Goal: Task Accomplishment & Management: Complete application form

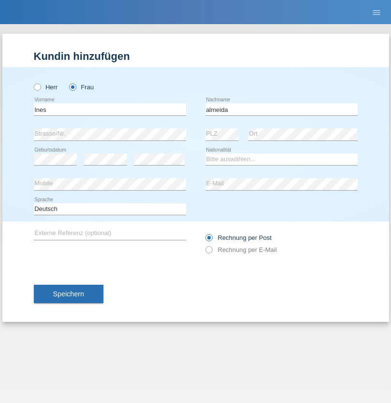
type input "almeida"
select select "PT"
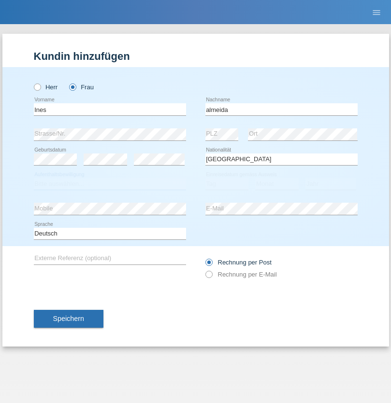
select select "C"
select select "08"
select select "02"
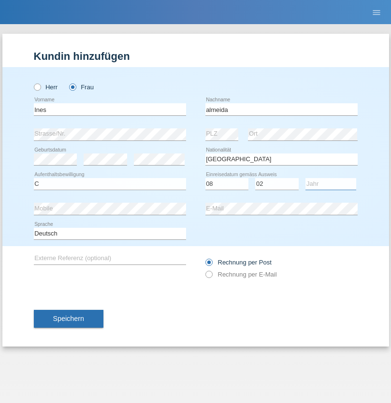
select select "2018"
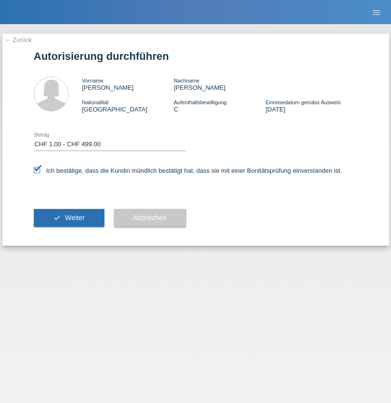
select select "1"
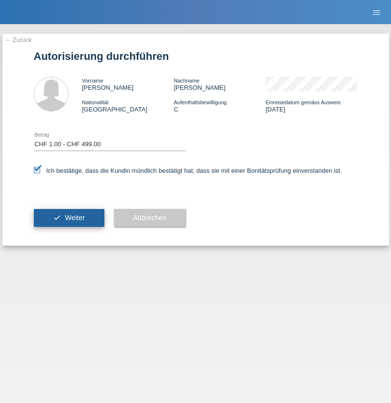
click at [69, 218] on span "Weiter" at bounding box center [75, 218] width 20 height 8
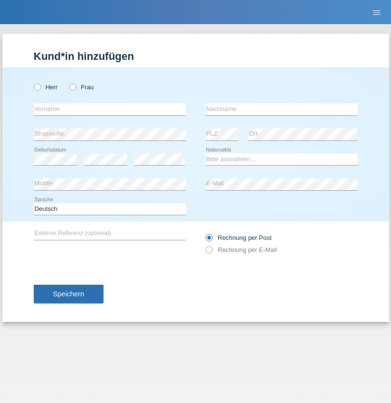
radio input "true"
click at [110, 109] on input "text" at bounding box center [110, 109] width 152 height 12
type input "Awale"
click at [281, 109] on input "text" at bounding box center [281, 109] width 152 height 12
type input "[PERSON_NAME]"
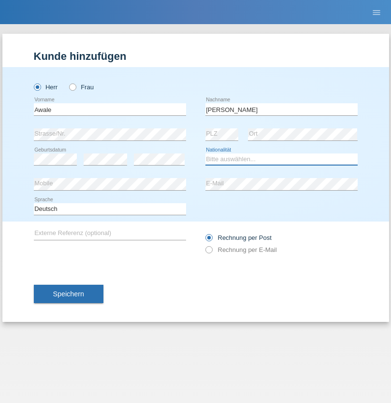
select select "SO"
select select "C"
select select "01"
select select "10"
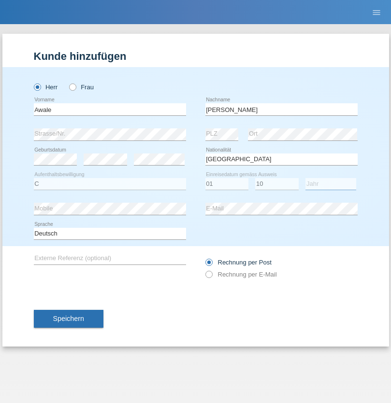
select select "2008"
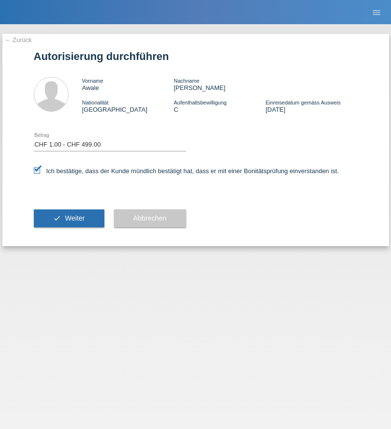
select select "1"
click at [69, 218] on span "Weiter" at bounding box center [75, 218] width 20 height 8
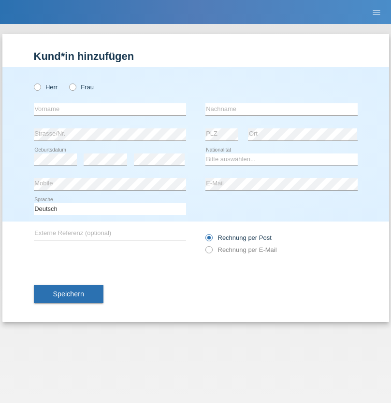
radio input "true"
click at [110, 109] on input "text" at bounding box center [110, 109] width 152 height 12
type input "Samira"
click at [281, 109] on input "text" at bounding box center [281, 109] width 152 height 12
type input "Tarzi"
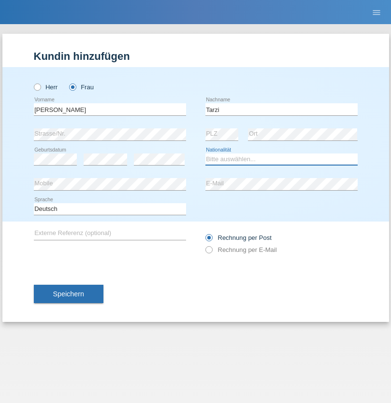
select select "CH"
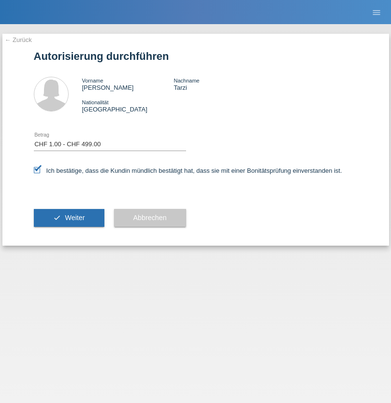
select select "1"
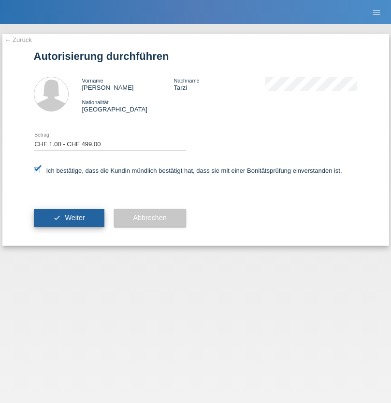
click at [69, 218] on span "Weiter" at bounding box center [75, 218] width 20 height 8
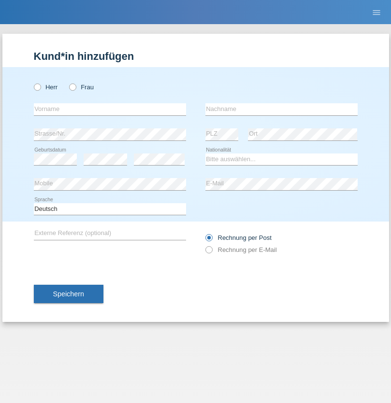
radio input "true"
click at [110, 109] on input "text" at bounding box center [110, 109] width 152 height 12
type input "Krasniqi"
click at [281, 109] on input "text" at bounding box center [281, 109] width 152 height 12
type input "Hivzi"
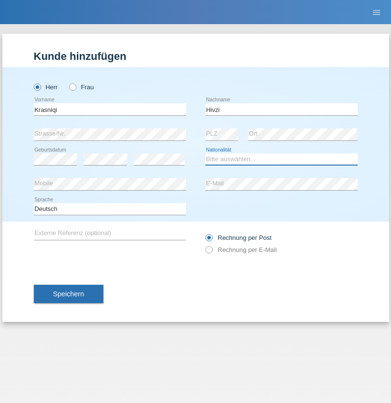
select select "CH"
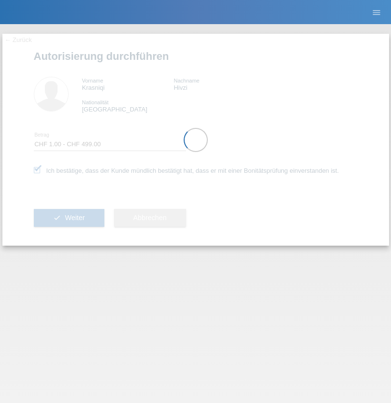
select select "1"
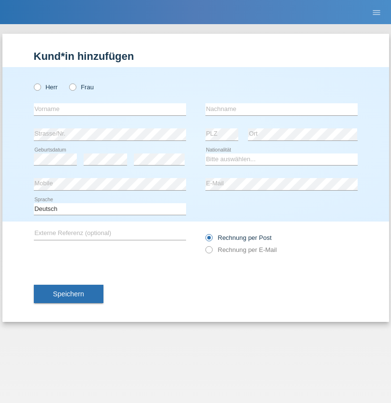
radio input "true"
click at [110, 109] on input "text" at bounding box center [110, 109] width 152 height 12
type input "Ignàc"
click at [281, 109] on input "text" at bounding box center [281, 109] width 152 height 12
type input "Norbert"
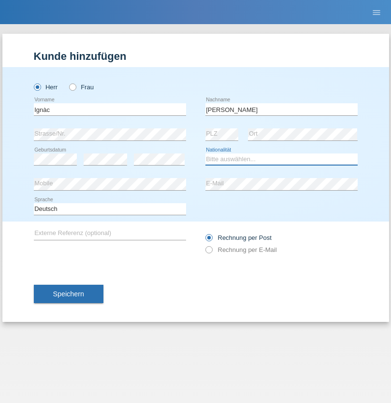
select select "HU"
select select "C"
select select "04"
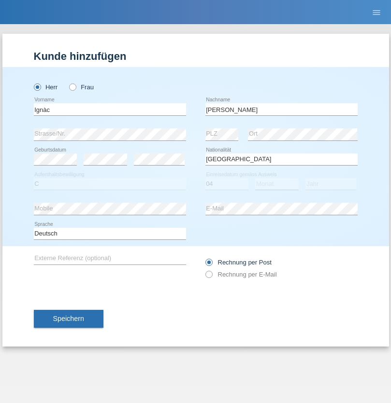
select select "03"
select select "2021"
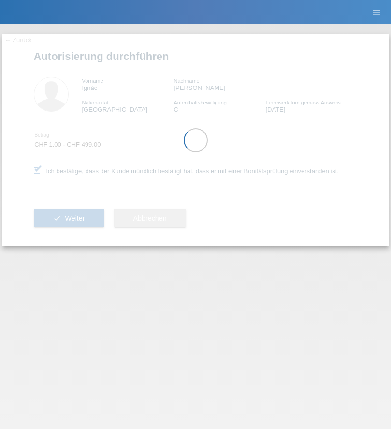
select select "1"
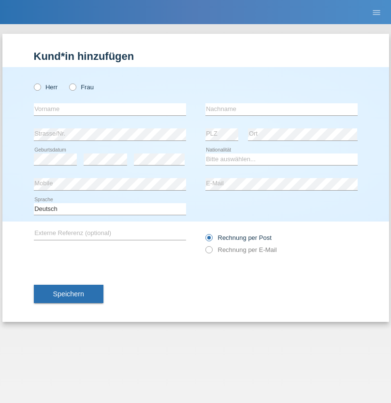
radio input "true"
click at [110, 109] on input "text" at bounding box center [110, 109] width 152 height 12
type input "Marc"
click at [281, 109] on input "text" at bounding box center [281, 109] width 152 height 12
type input "Perroud"
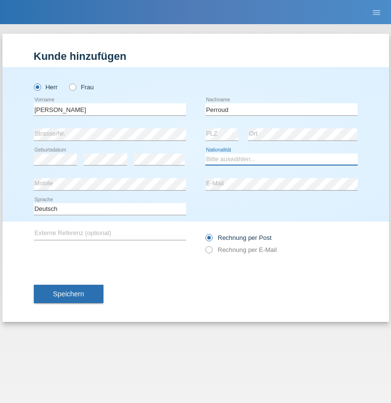
select select "CH"
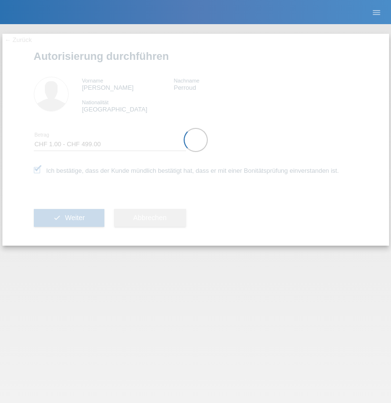
select select "1"
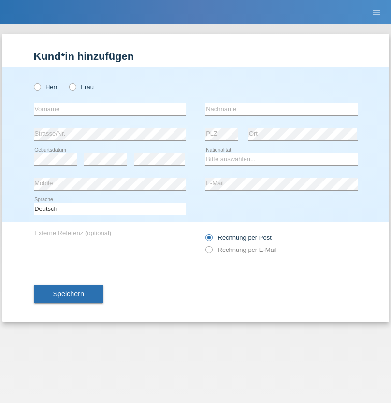
radio input "true"
click at [110, 109] on input "text" at bounding box center [110, 109] width 152 height 12
type input "Ismahan"
click at [281, 109] on input "text" at bounding box center [281, 109] width 152 height 12
type input "[PERSON_NAME]"
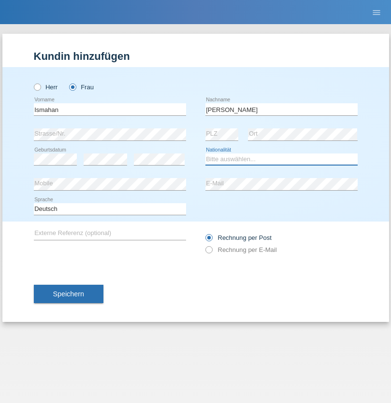
select select "SO"
select select "C"
select select "25"
select select "03"
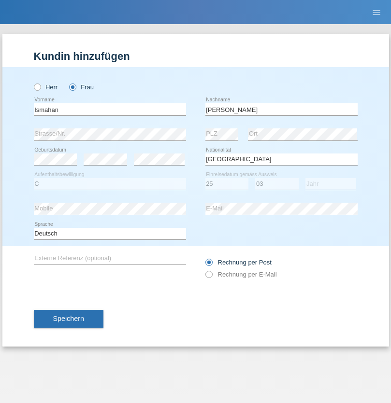
select select "1992"
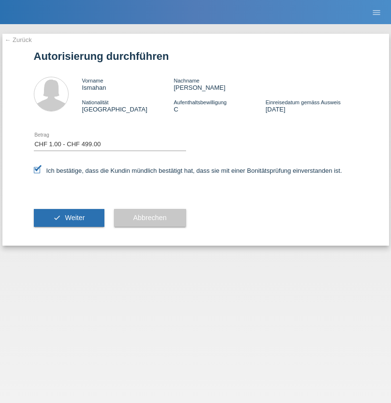
select select "1"
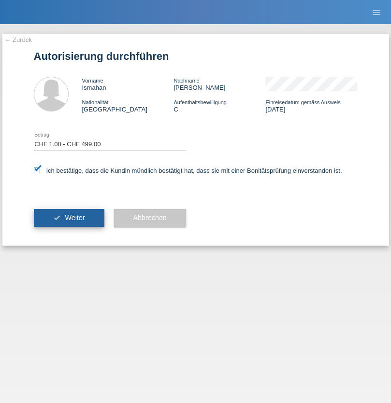
click at [69, 218] on span "Weiter" at bounding box center [75, 218] width 20 height 8
